Goal: Register for event/course

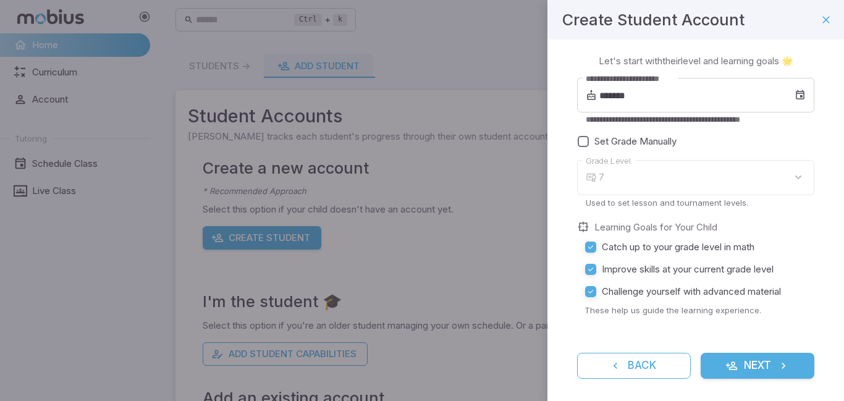
click at [738, 356] on button "Next" at bounding box center [758, 366] width 114 height 26
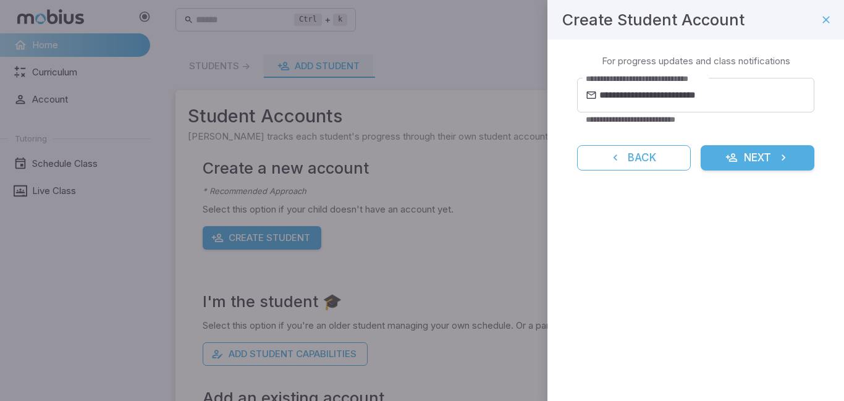
click at [750, 154] on button "Next" at bounding box center [758, 158] width 114 height 26
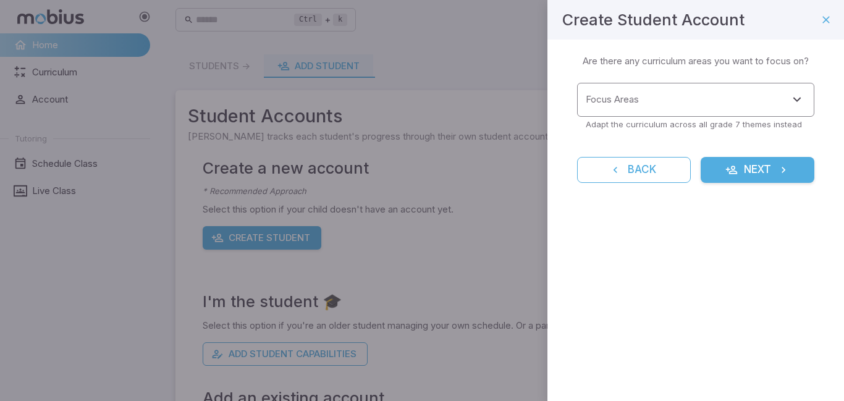
click at [592, 95] on div "Focus Areas Focus Areas" at bounding box center [695, 100] width 237 height 34
click at [653, 101] on input "Focus Areas" at bounding box center [687, 99] width 208 height 23
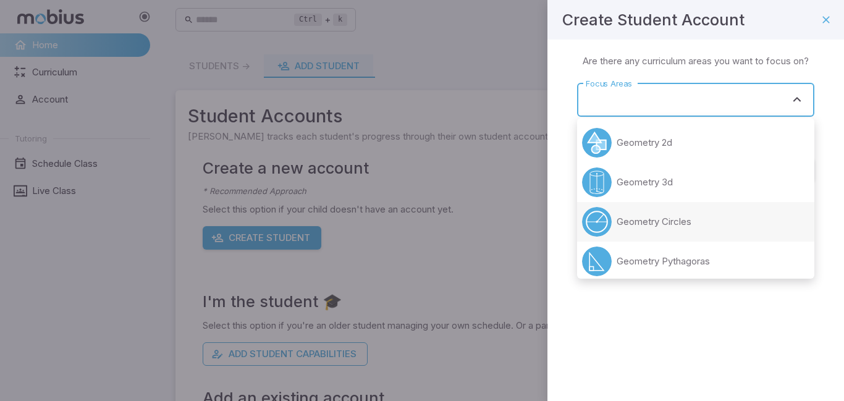
click at [688, 238] on li "Geometry Circles" at bounding box center [695, 222] width 237 height 40
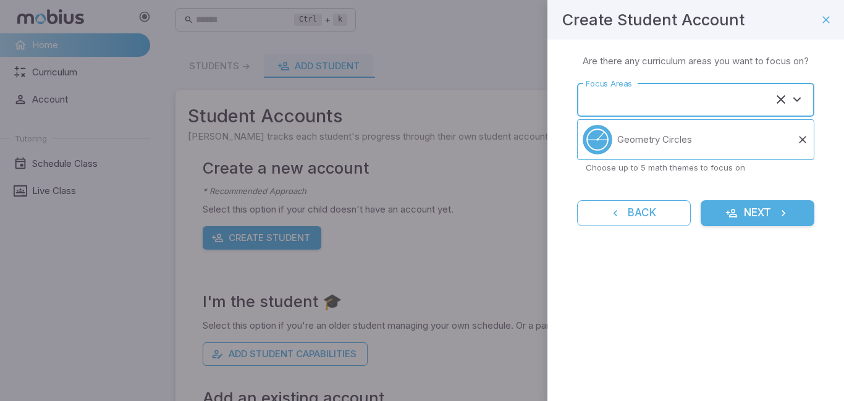
click at [673, 92] on input "Focus Areas" at bounding box center [679, 99] width 192 height 23
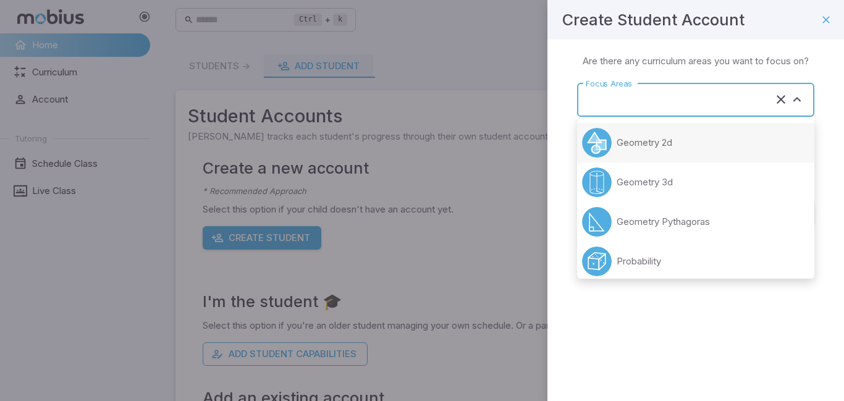
click at [681, 139] on li "Geometry 2d" at bounding box center [695, 143] width 237 height 40
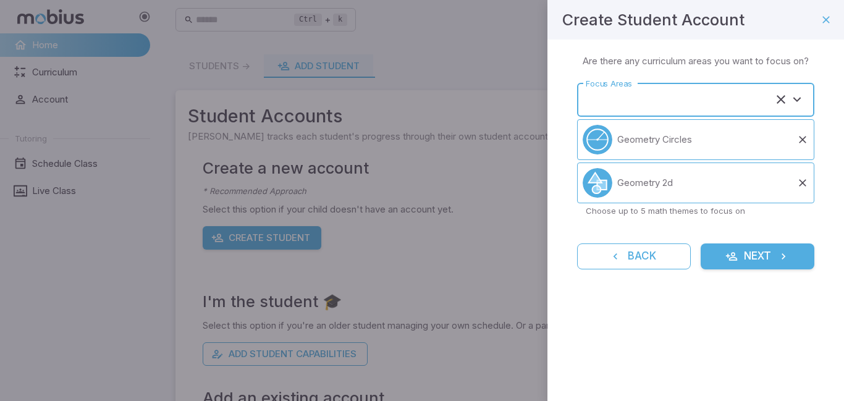
click at [698, 104] on input "Focus Areas" at bounding box center [679, 99] width 192 height 23
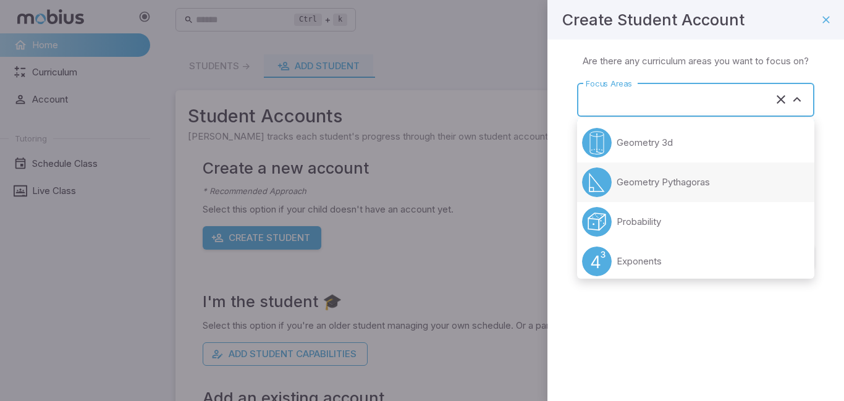
click at [672, 175] on p "Geometry Pythagoras" at bounding box center [663, 182] width 93 height 14
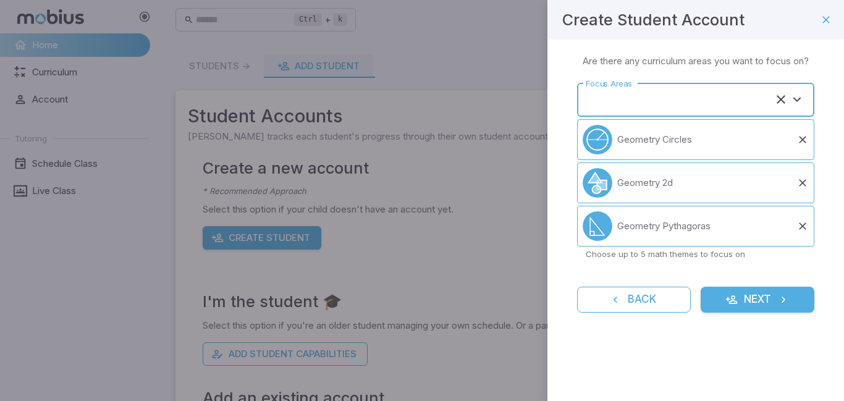
click at [670, 95] on input "Focus Areas" at bounding box center [679, 99] width 192 height 23
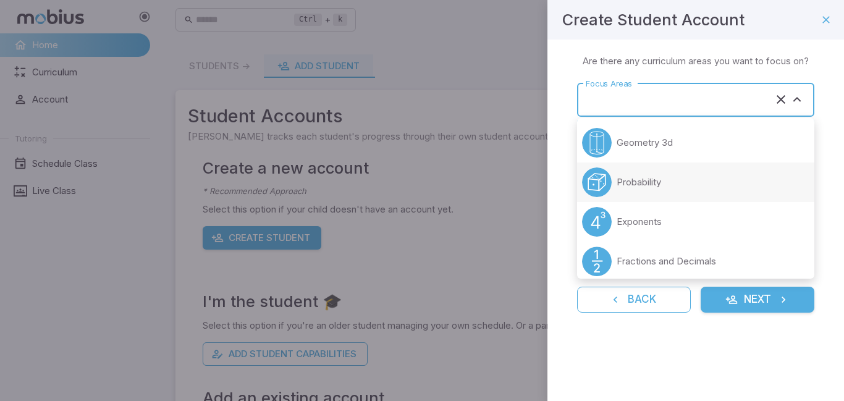
click at [650, 198] on li "Probability" at bounding box center [695, 182] width 237 height 40
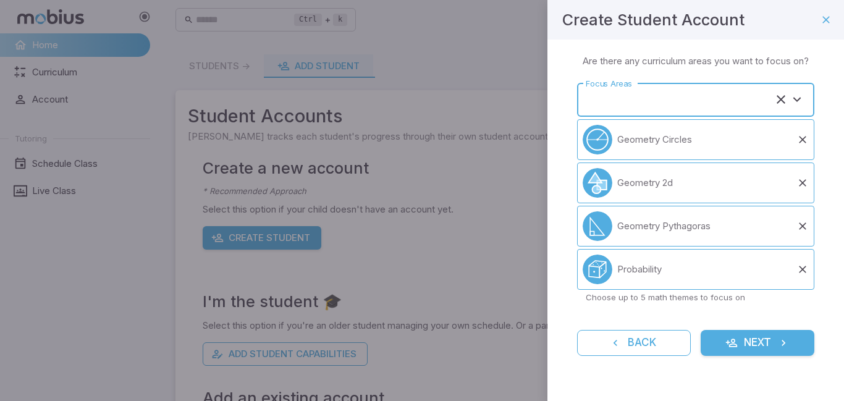
click at [621, 105] on input "Focus Areas" at bounding box center [679, 99] width 192 height 23
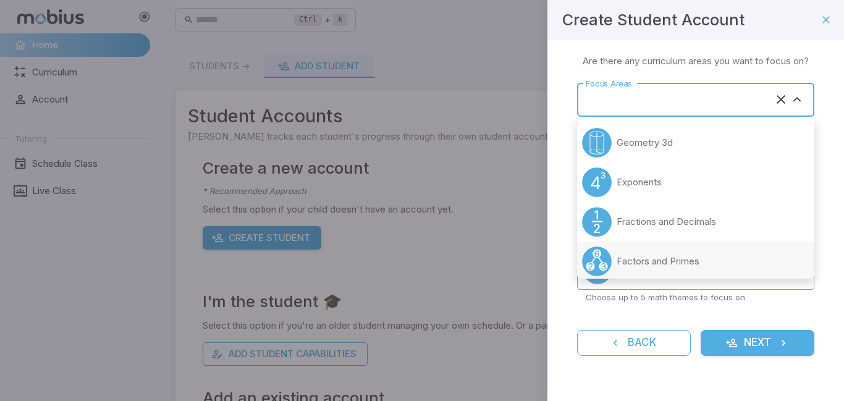
click at [675, 259] on p "Factors and Primes" at bounding box center [658, 262] width 83 height 14
type input "**********"
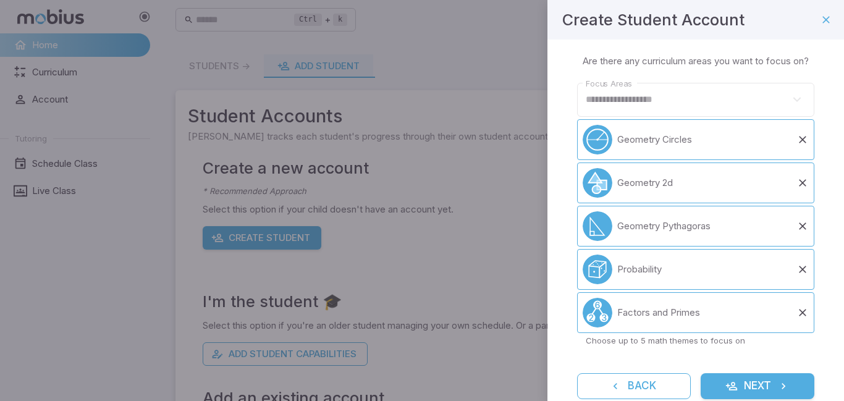
click at [664, 103] on input "**********" at bounding box center [687, 99] width 208 height 23
click at [729, 388] on icon "submit" at bounding box center [731, 386] width 12 height 12
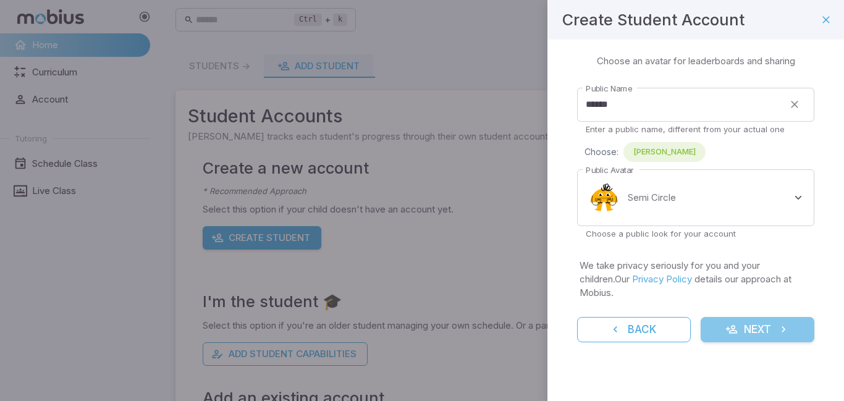
click at [728, 328] on button "Next" at bounding box center [758, 330] width 114 height 26
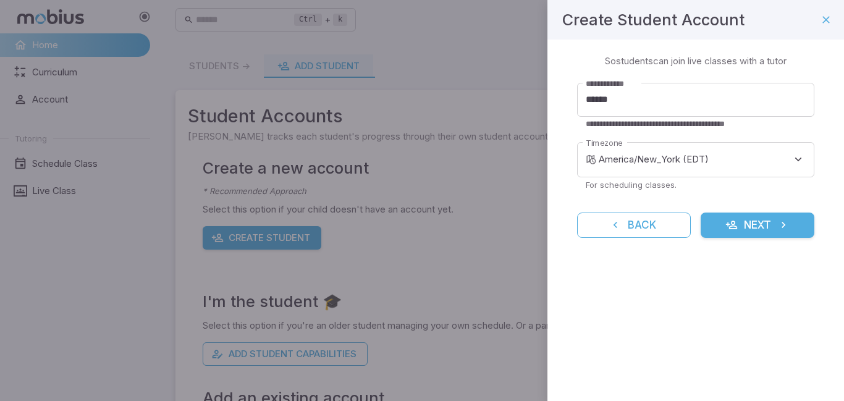
click at [731, 230] on icon "submit" at bounding box center [731, 225] width 12 height 12
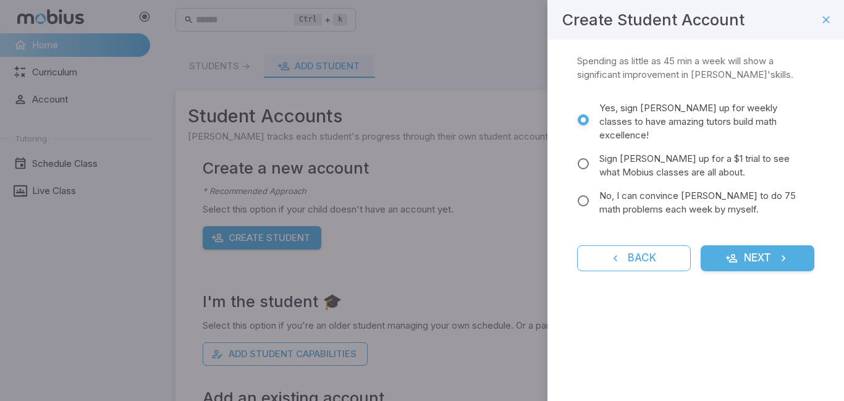
click at [735, 245] on button "Next" at bounding box center [758, 258] width 114 height 26
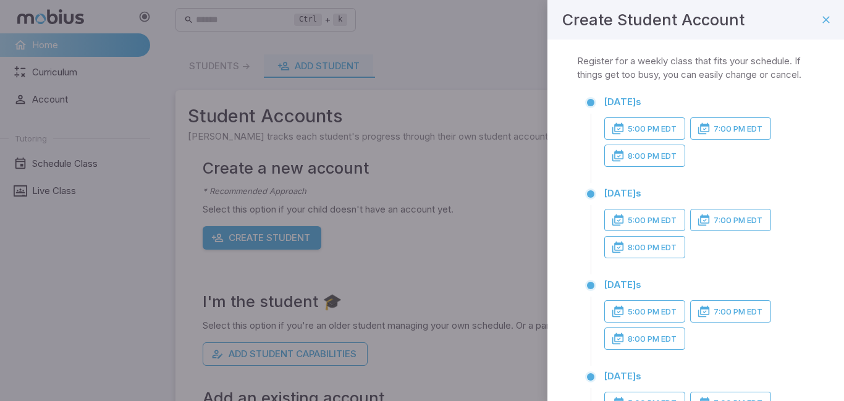
click at [670, 129] on button "5:00 PM EDT" at bounding box center [644, 128] width 81 height 22
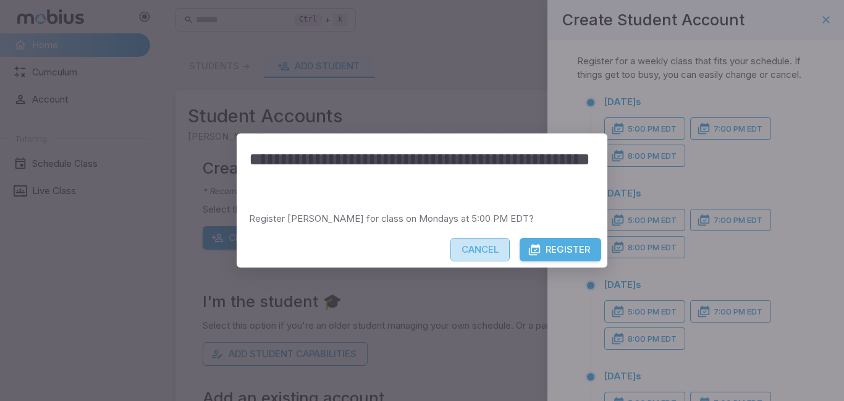
click at [481, 244] on button "Cancel" at bounding box center [479, 249] width 59 height 23
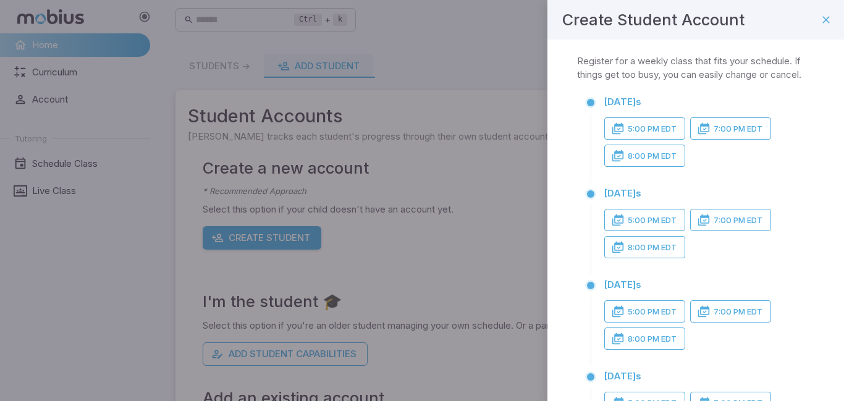
click at [681, 159] on button "8:00 PM EDT" at bounding box center [644, 156] width 81 height 22
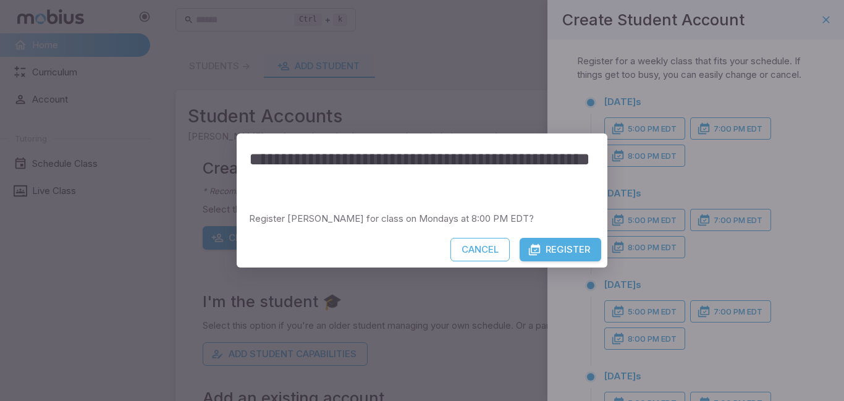
click at [581, 251] on button "Register" at bounding box center [561, 249] width 82 height 23
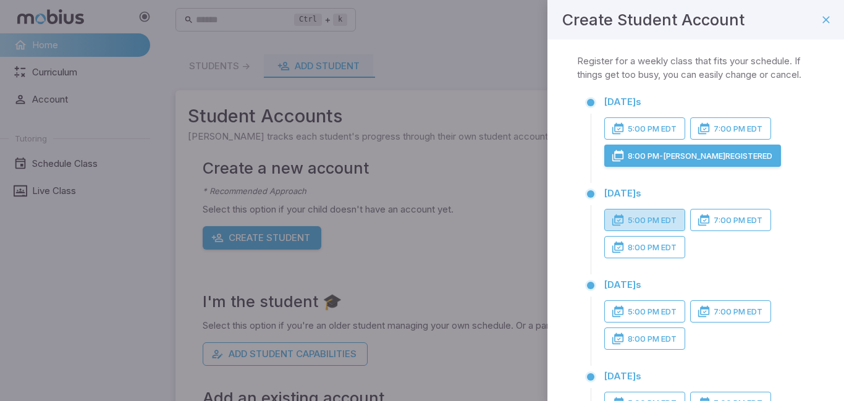
click at [678, 221] on button "5:00 PM EDT" at bounding box center [644, 220] width 81 height 22
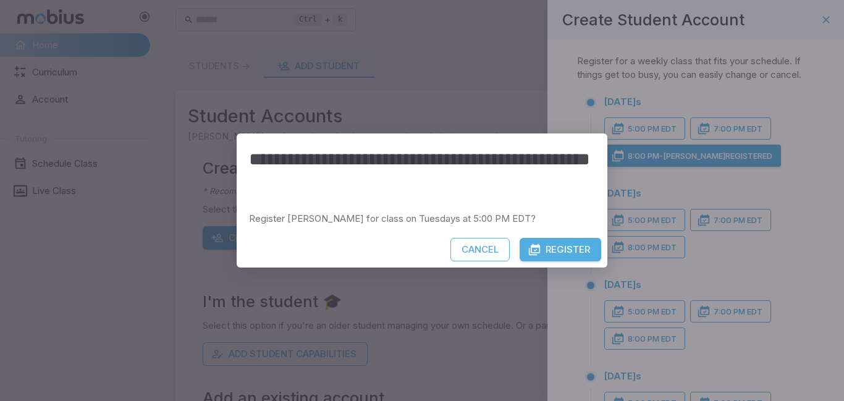
click at [562, 247] on button "Register" at bounding box center [561, 249] width 82 height 23
